Goal: Information Seeking & Learning: Learn about a topic

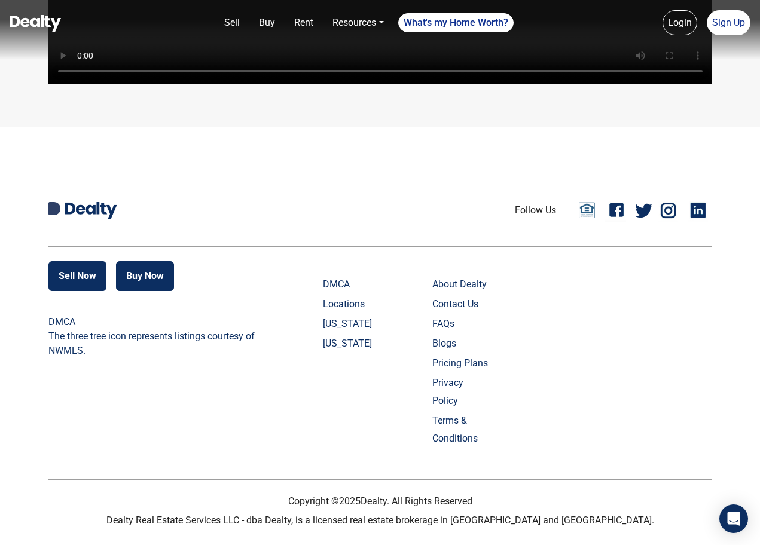
click at [449, 333] on link "FAQs" at bounding box center [461, 324] width 59 height 18
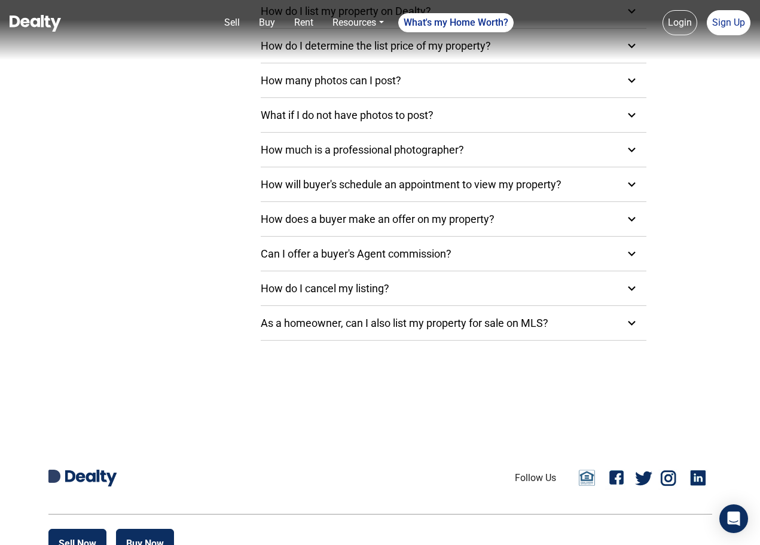
scroll to position [350, 0]
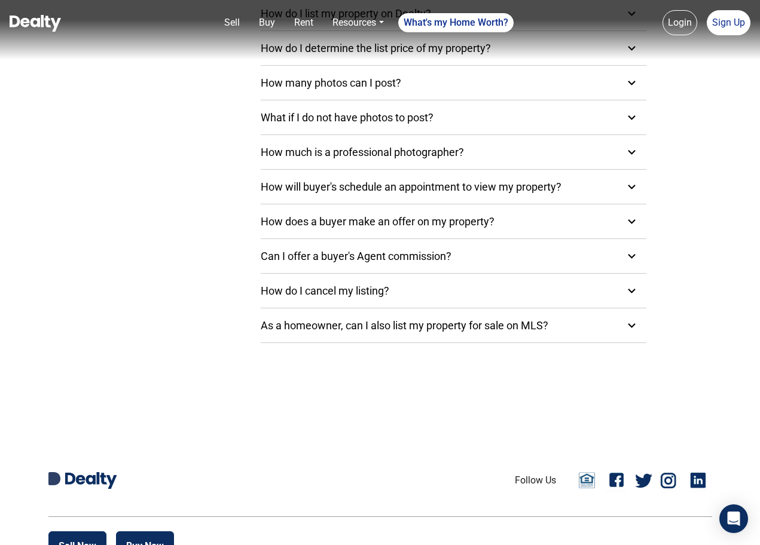
click at [367, 326] on div "As a homeowner, can I also list my property for sale on MLS?" at bounding box center [421, 325] width 320 height 16
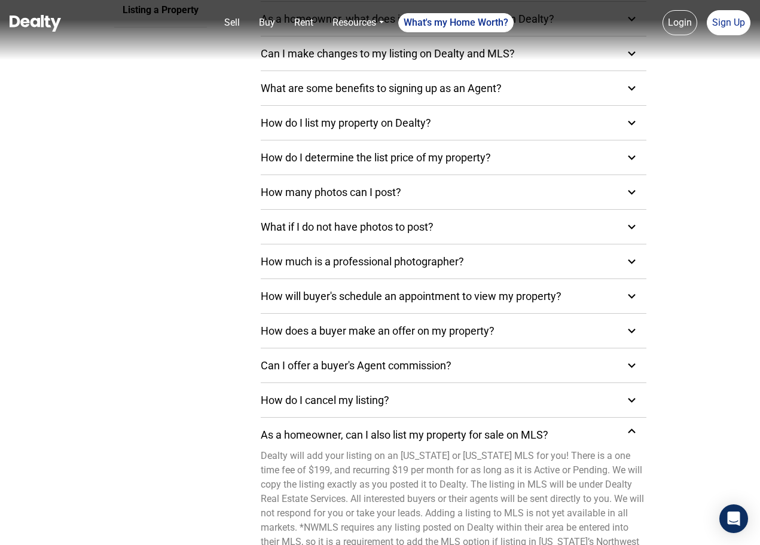
scroll to position [235, 0]
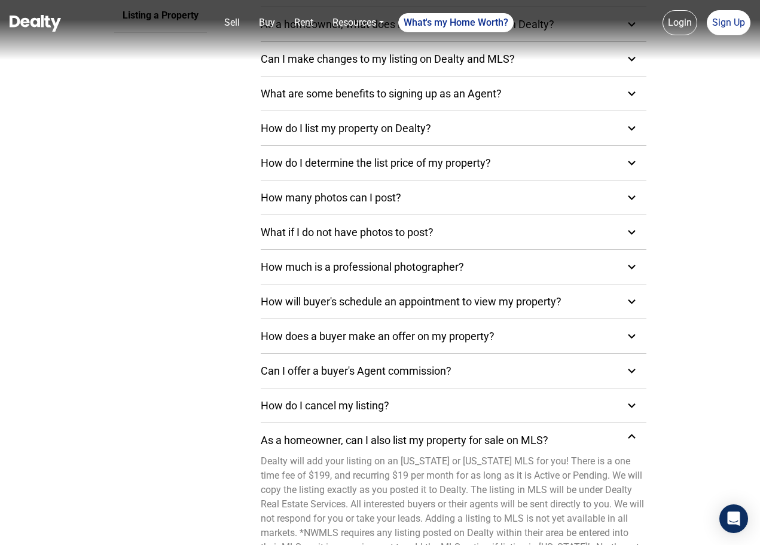
click at [384, 377] on div "Can I offer a buyer's Agent commission?" at bounding box center [372, 371] width 223 height 16
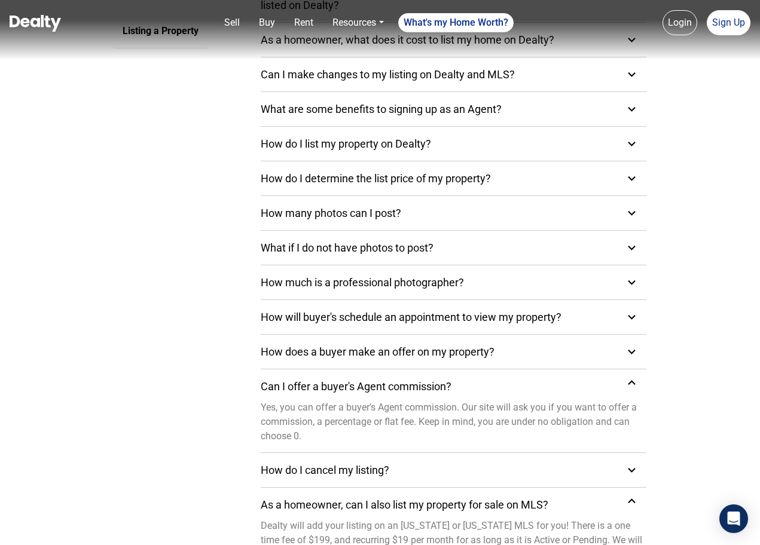
scroll to position [218, 0]
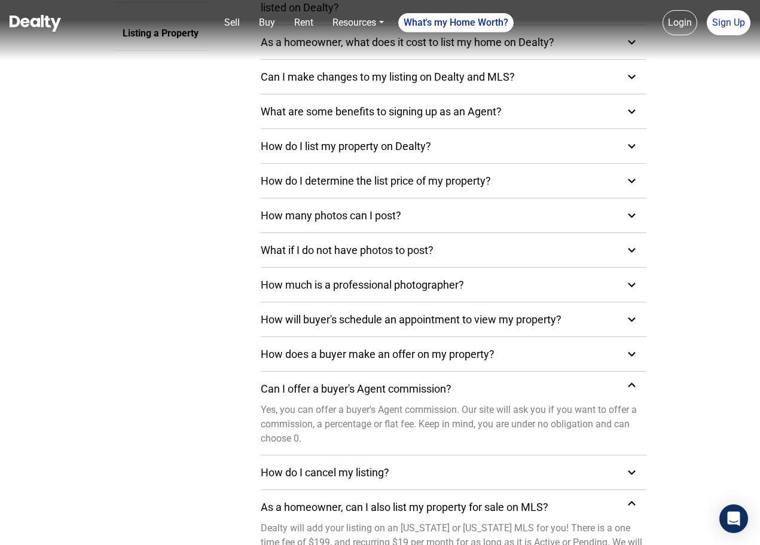
click at [377, 477] on div "How do I cancel my listing?" at bounding box center [341, 472] width 161 height 16
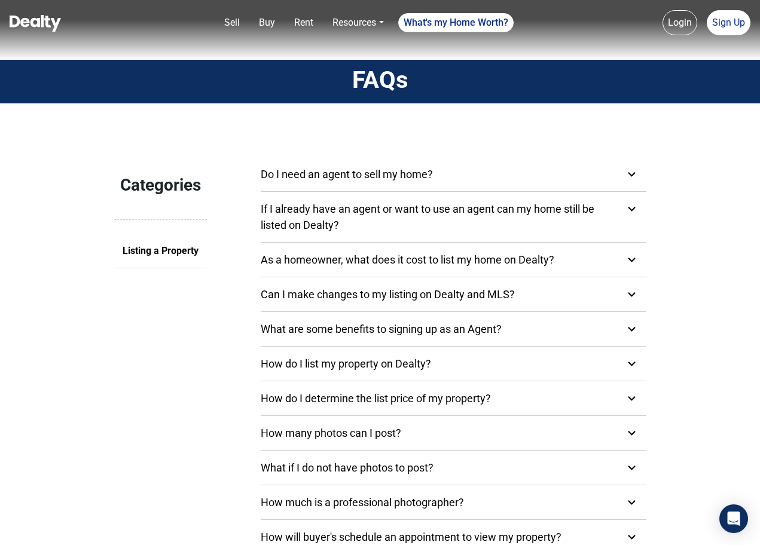
scroll to position [0, 0]
click at [394, 173] on div "Do I need an agent to sell my home?" at bounding box center [363, 174] width 204 height 16
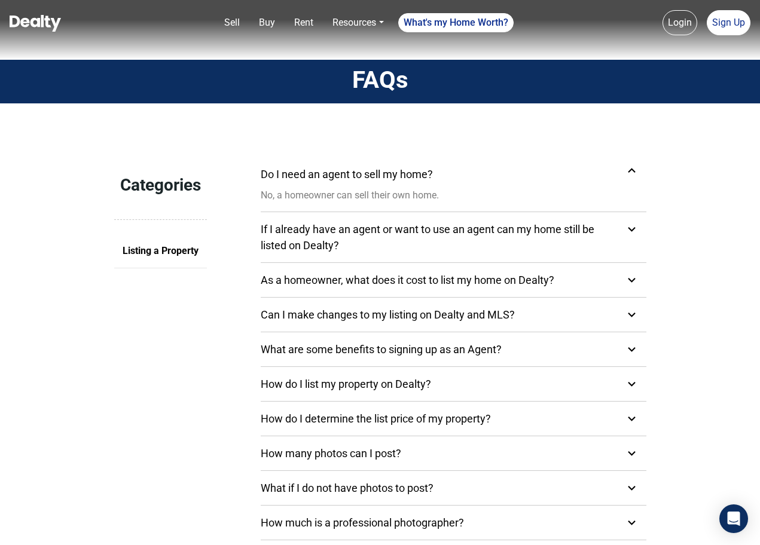
click at [406, 234] on div "If I already have an agent or want to use an agent can my home still be listed …" at bounding box center [454, 237] width 386 height 32
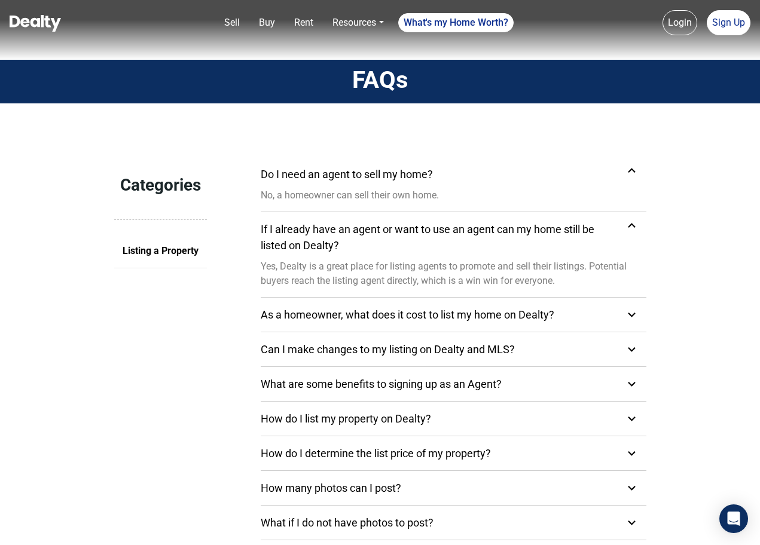
click at [399, 314] on div "As a homeowner, what does it cost to list my home on Dealty?" at bounding box center [424, 315] width 326 height 16
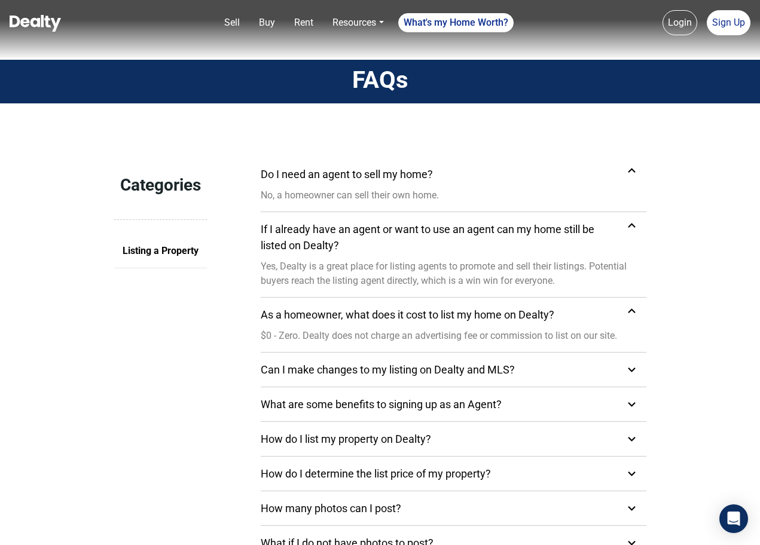
click at [387, 365] on div "Can I make changes to my listing on Dealty and MLS?" at bounding box center [404, 370] width 286 height 16
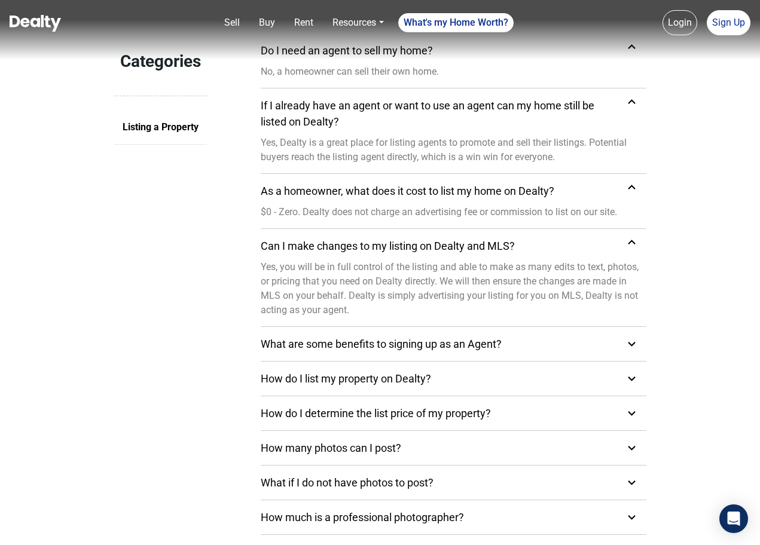
scroll to position [130, 0]
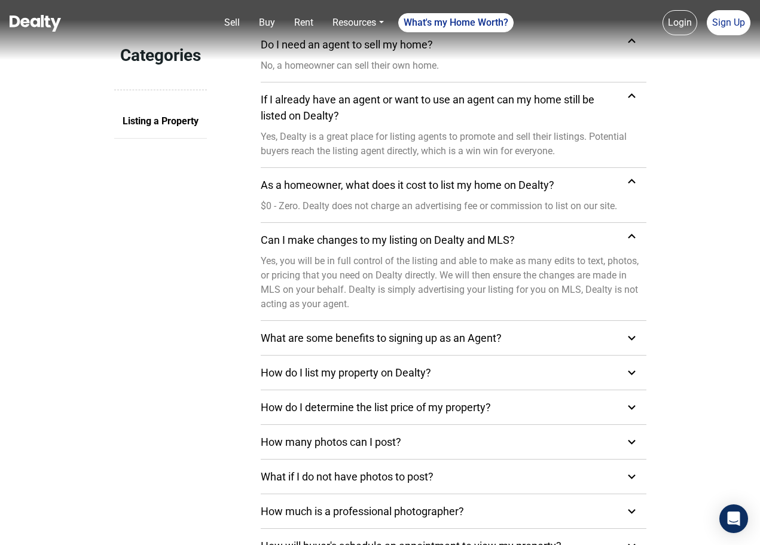
click at [446, 339] on div "What are some benefits to signing up as an Agent?" at bounding box center [397, 338] width 273 height 16
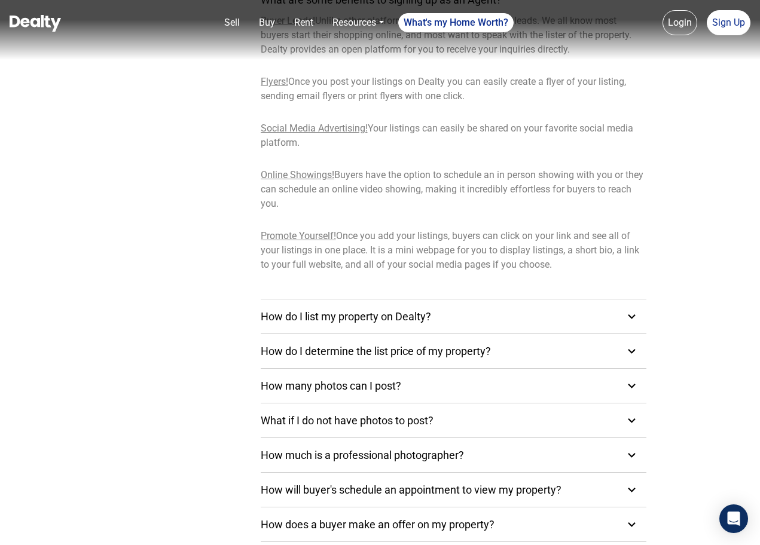
scroll to position [470, 0]
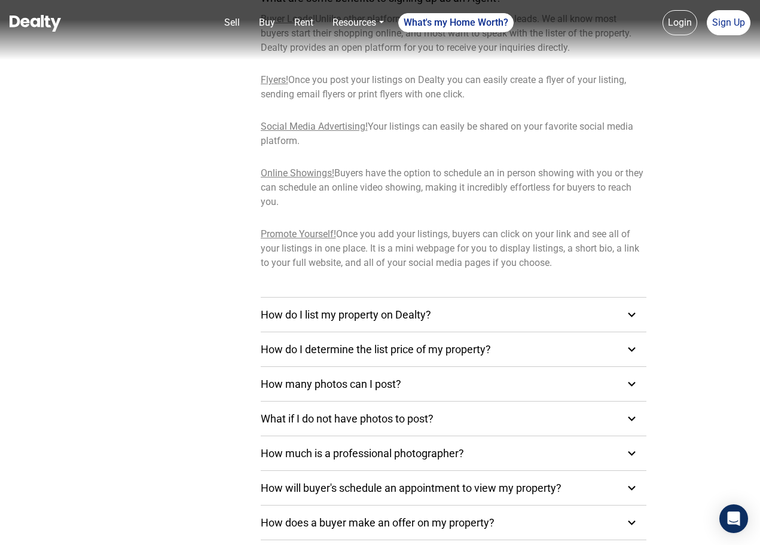
click at [463, 322] on div "How do I list my property on Dealty?" at bounding box center [362, 315] width 203 height 16
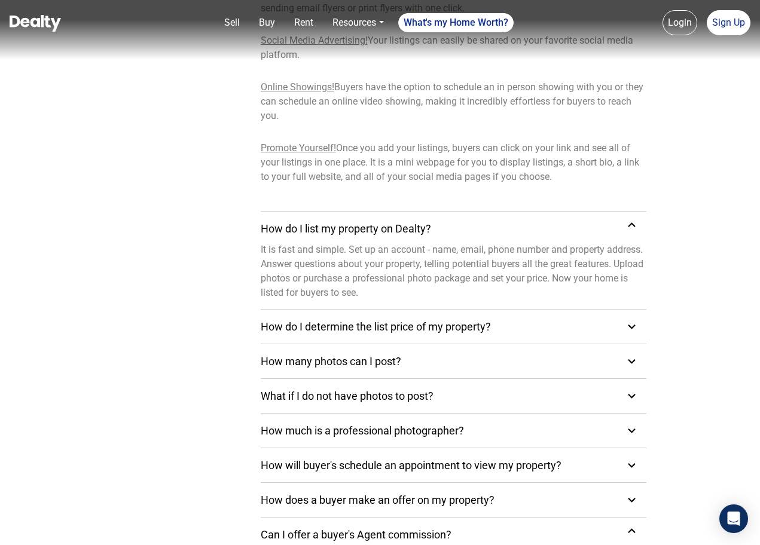
scroll to position [560, 0]
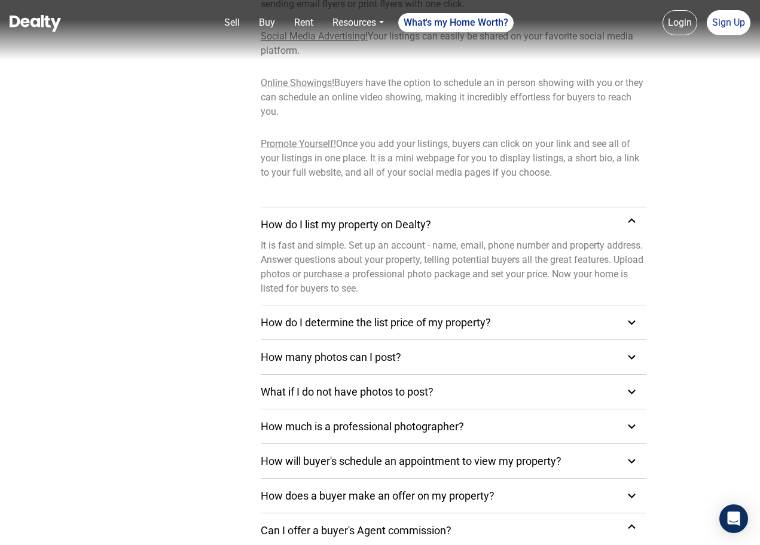
click at [426, 326] on div "How do I determine the list price of my property?" at bounding box center [392, 322] width 262 height 16
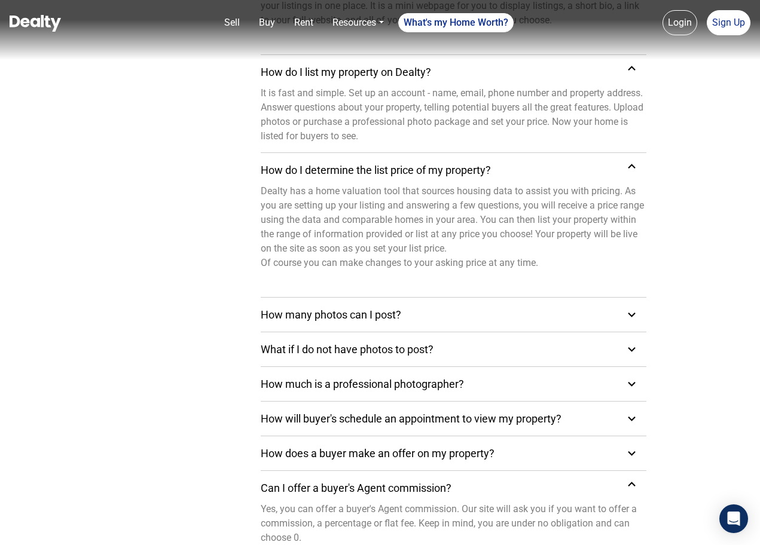
scroll to position [715, 0]
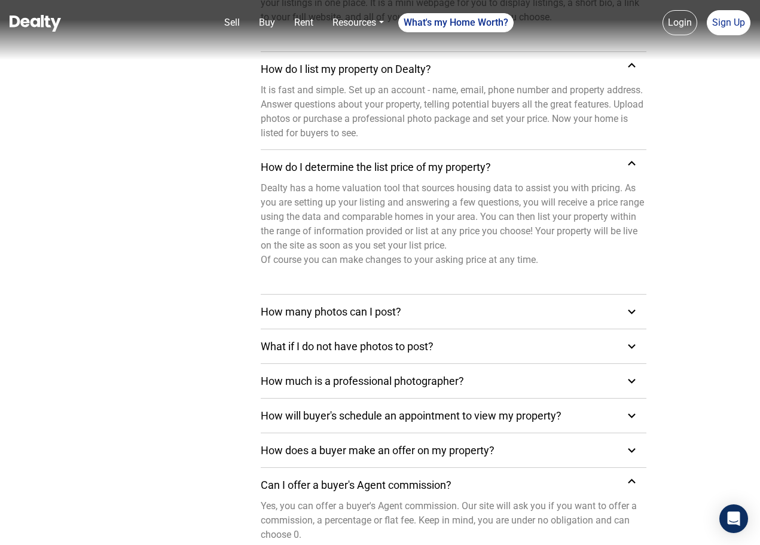
click at [527, 314] on div "How many photos can I post?" at bounding box center [454, 312] width 386 height 28
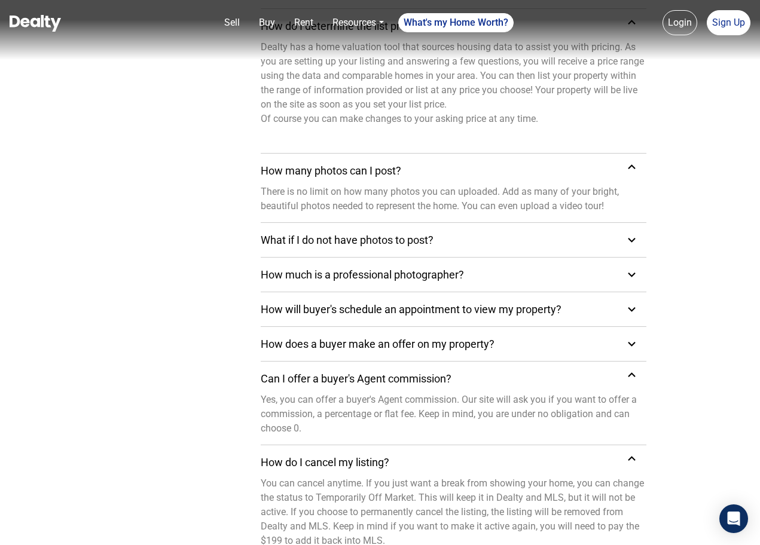
scroll to position [883, 0]
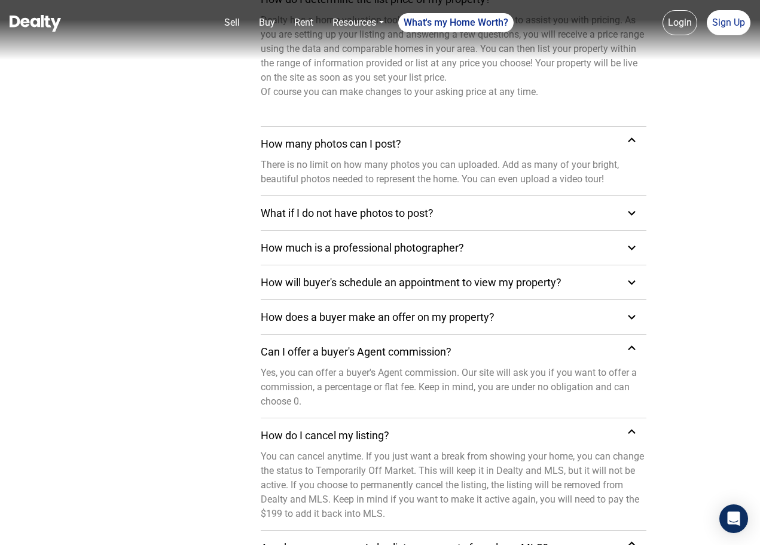
click at [434, 224] on div "What if I do not have photos to post?" at bounding box center [454, 213] width 386 height 28
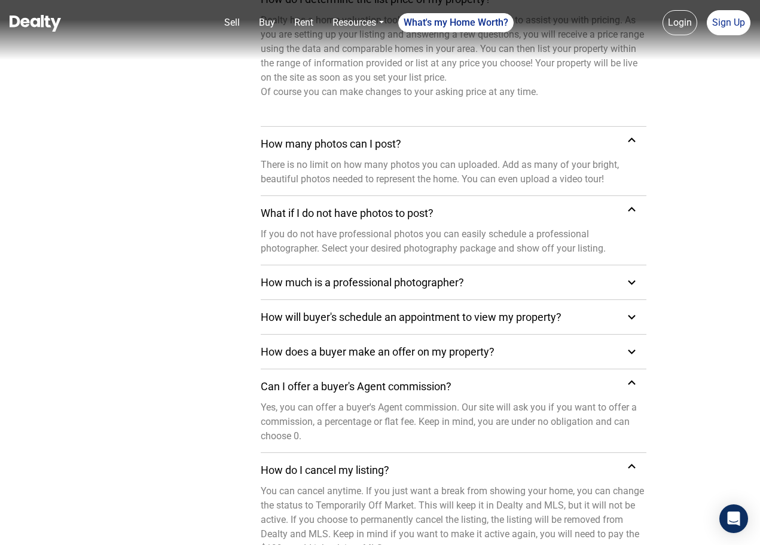
click at [471, 282] on div "How much is a professional photographer?" at bounding box center [378, 282] width 235 height 16
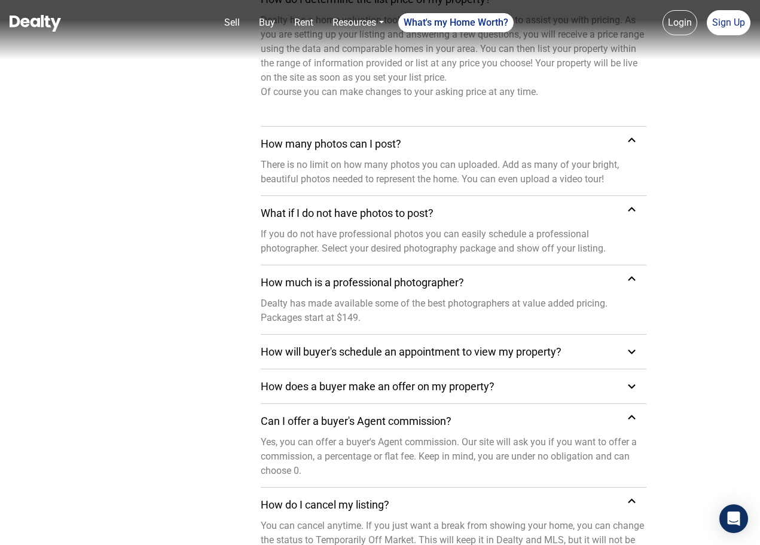
click at [463, 350] on div "How will buyer's schedule an appointment to view my property?" at bounding box center [427, 352] width 333 height 16
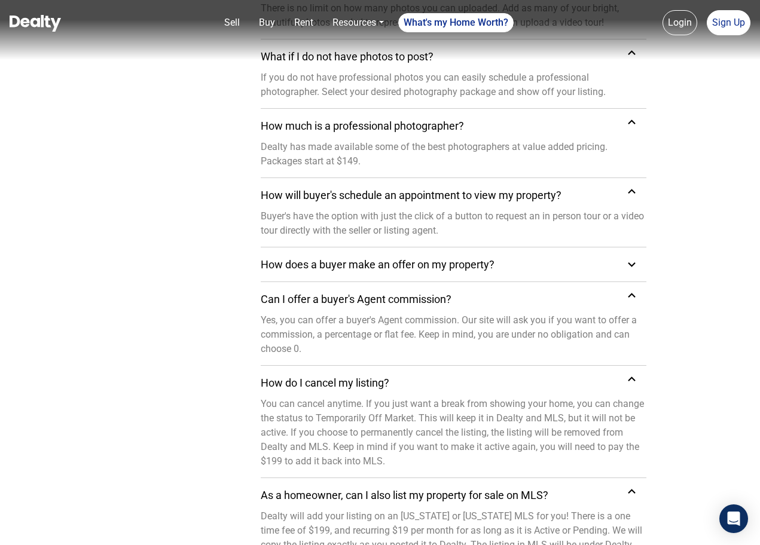
scroll to position [1045, 0]
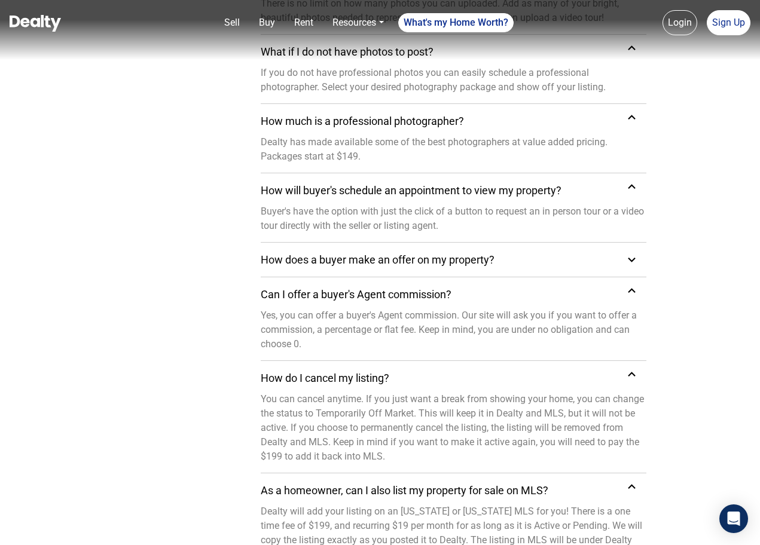
click at [495, 262] on div "How does a buyer make an offer on my property?" at bounding box center [394, 260] width 266 height 16
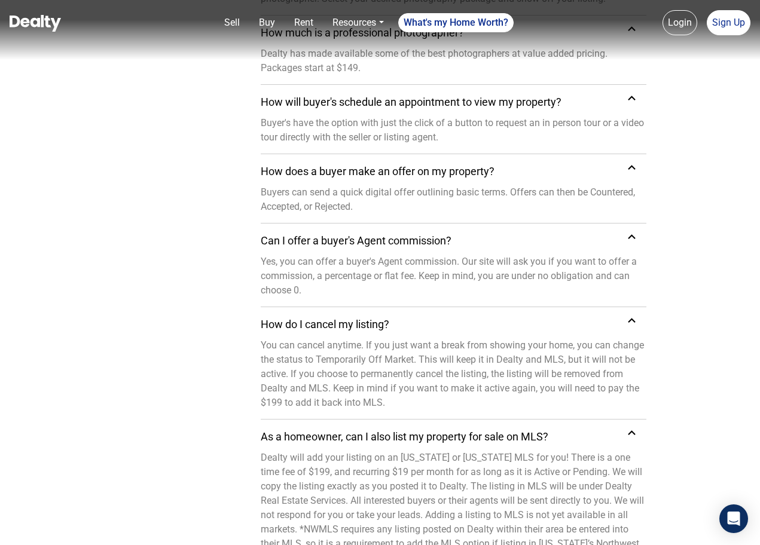
scroll to position [1135, 0]
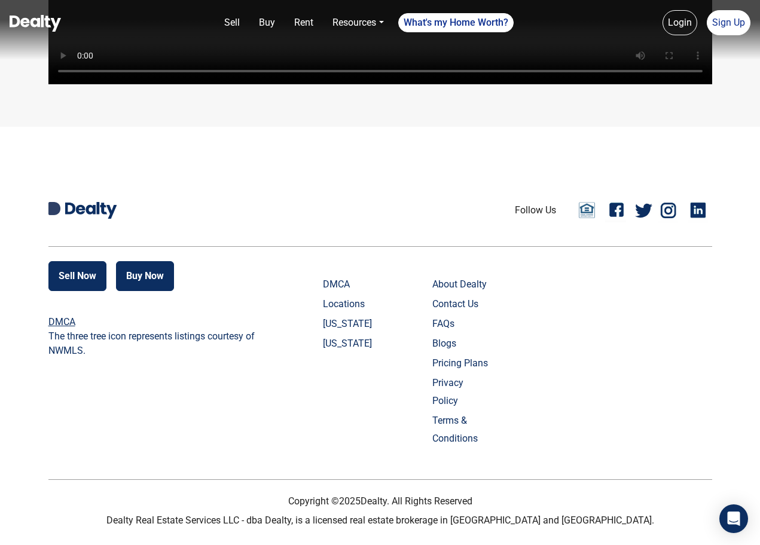
scroll to position [2833, 0]
click at [447, 333] on link "FAQs" at bounding box center [461, 324] width 59 height 18
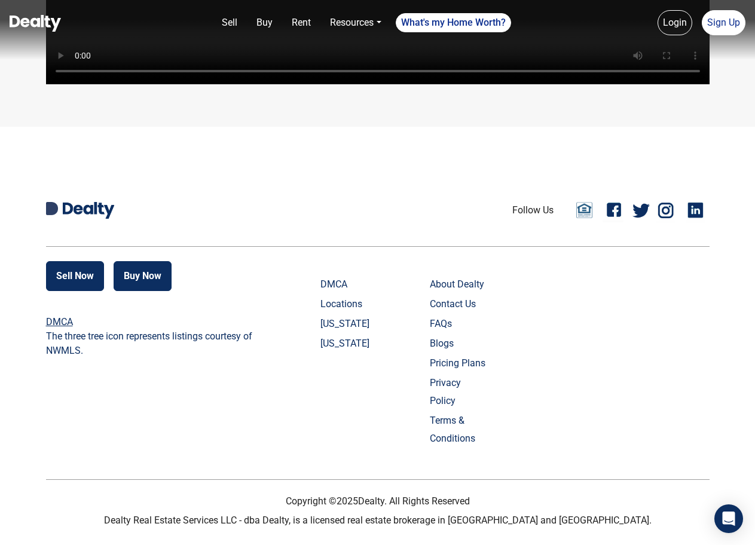
scroll to position [2833, 0]
click at [451, 333] on link "FAQs" at bounding box center [459, 324] width 59 height 18
